Goal: Check status

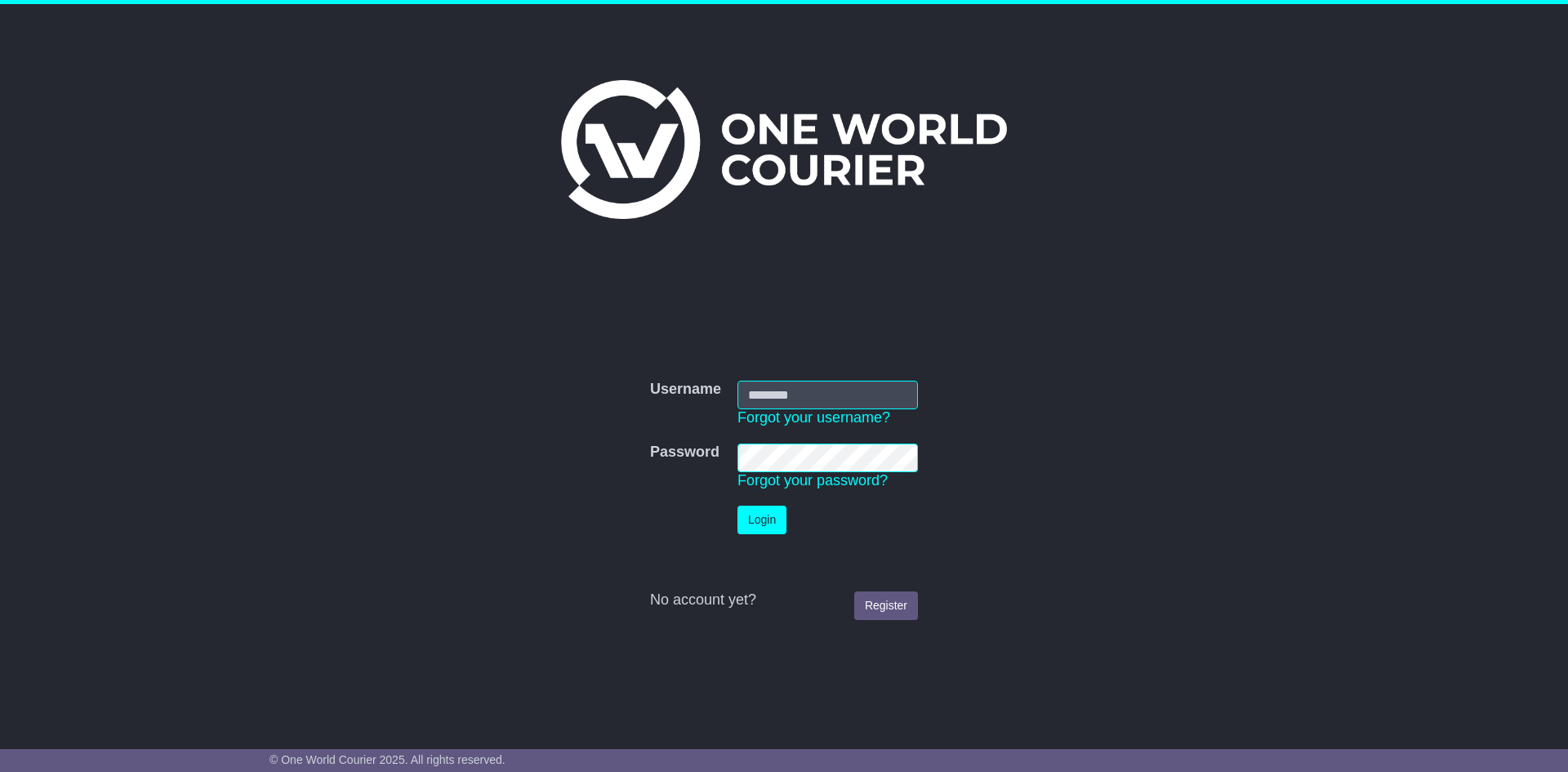
type input "**********"
click at [757, 507] on button "Login" at bounding box center [762, 520] width 49 height 29
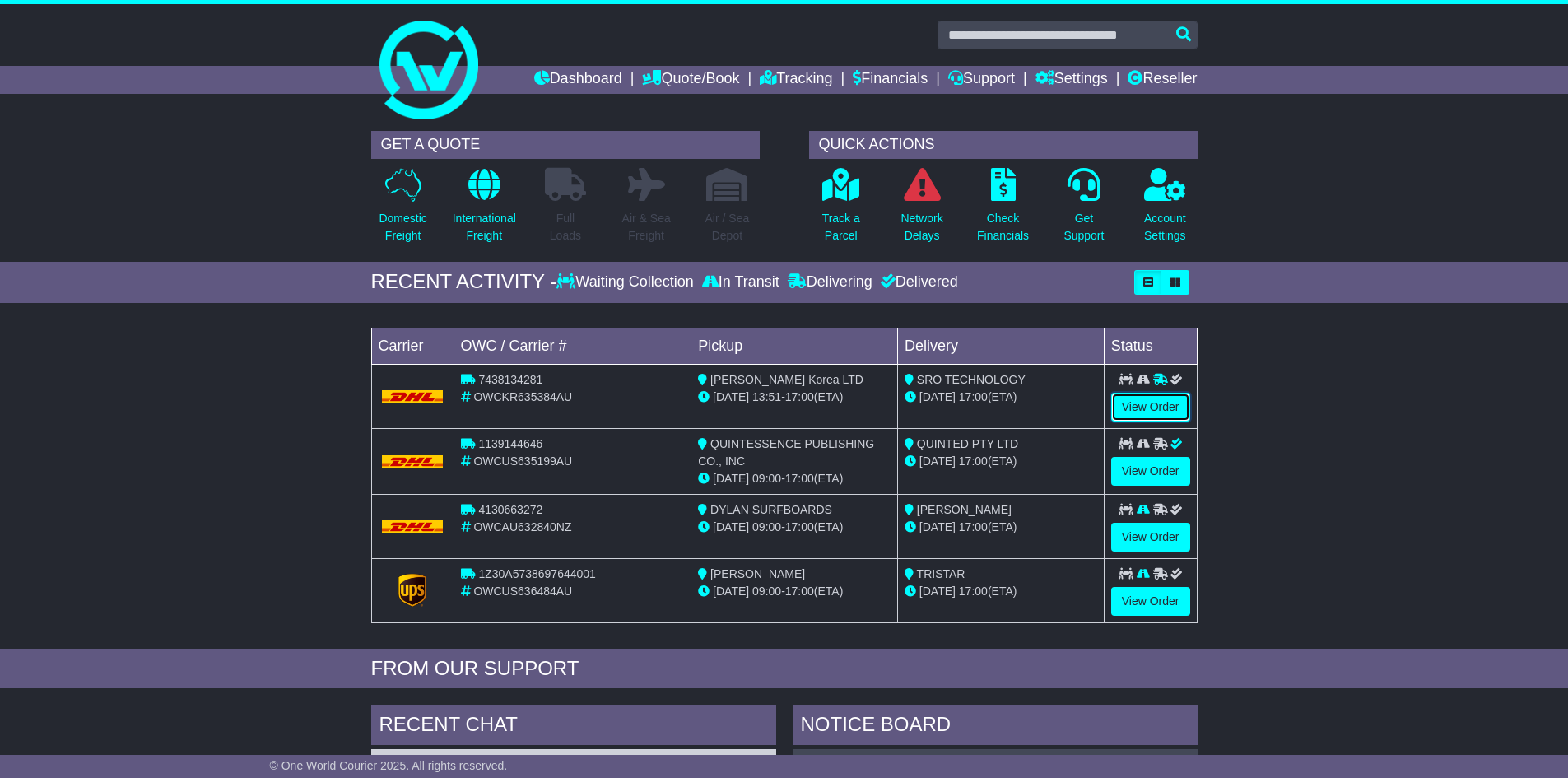
click at [1150, 396] on link "View Order" at bounding box center [1151, 407] width 79 height 29
